Goal: Task Accomplishment & Management: Manage account settings

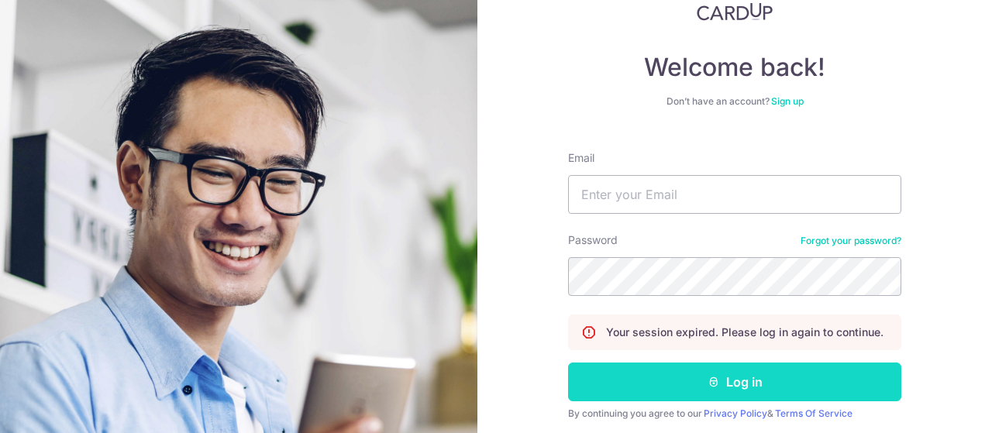
scroll to position [105, 0]
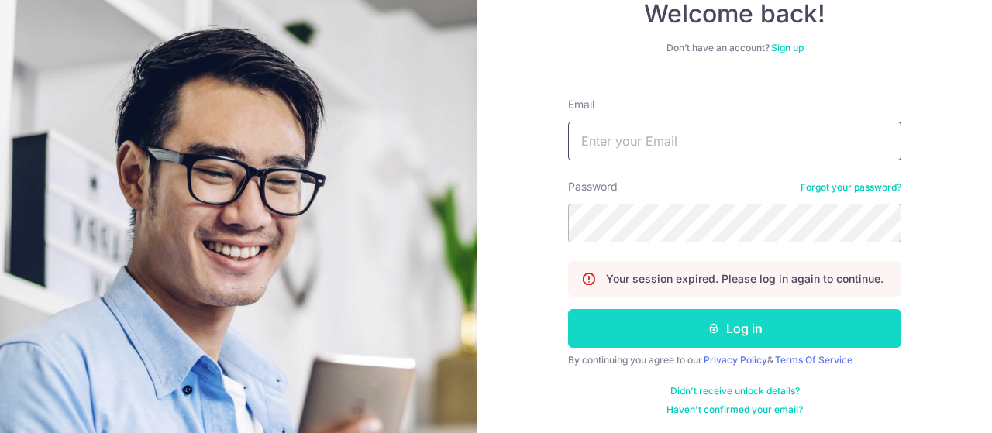
type input "[EMAIL_ADDRESS][DOMAIN_NAME]"
click at [692, 329] on button "Log in" at bounding box center [734, 328] width 333 height 39
